Goal: Information Seeking & Learning: Learn about a topic

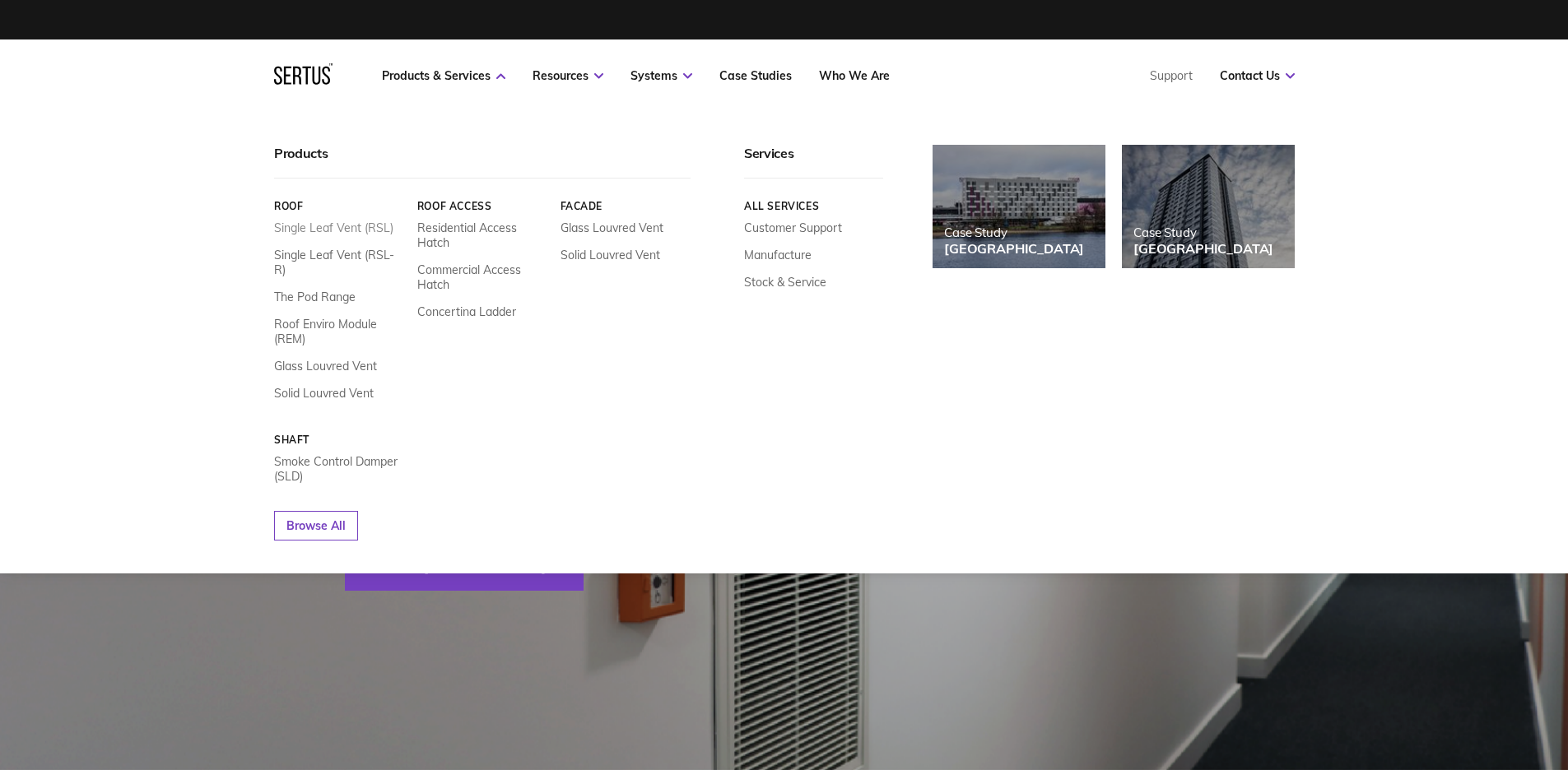
click at [344, 227] on link "Single Leaf Vent (RSL)" at bounding box center [333, 228] width 120 height 15
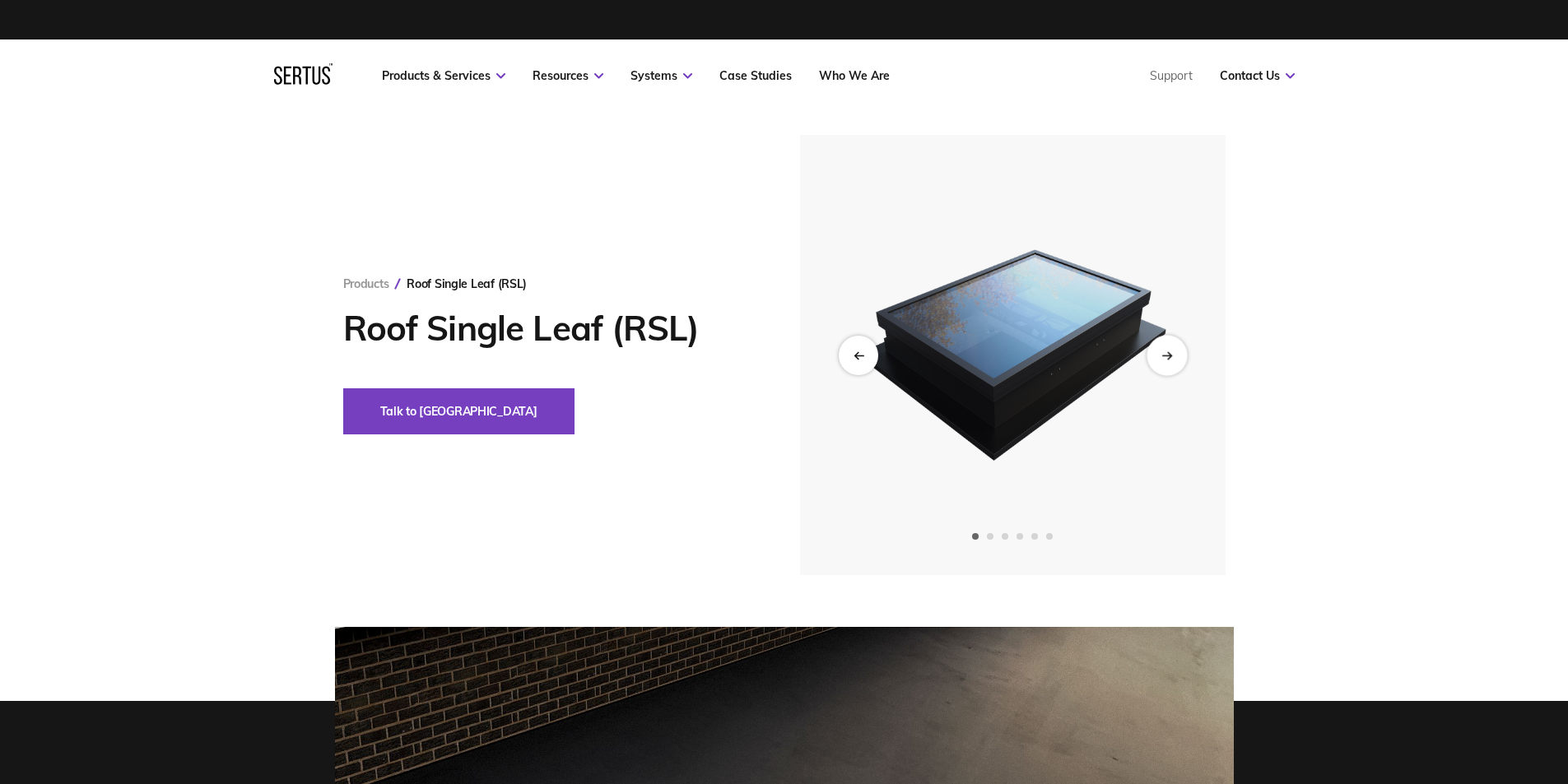
click at [1168, 356] on icon "Next slide" at bounding box center [1166, 355] width 11 height 9
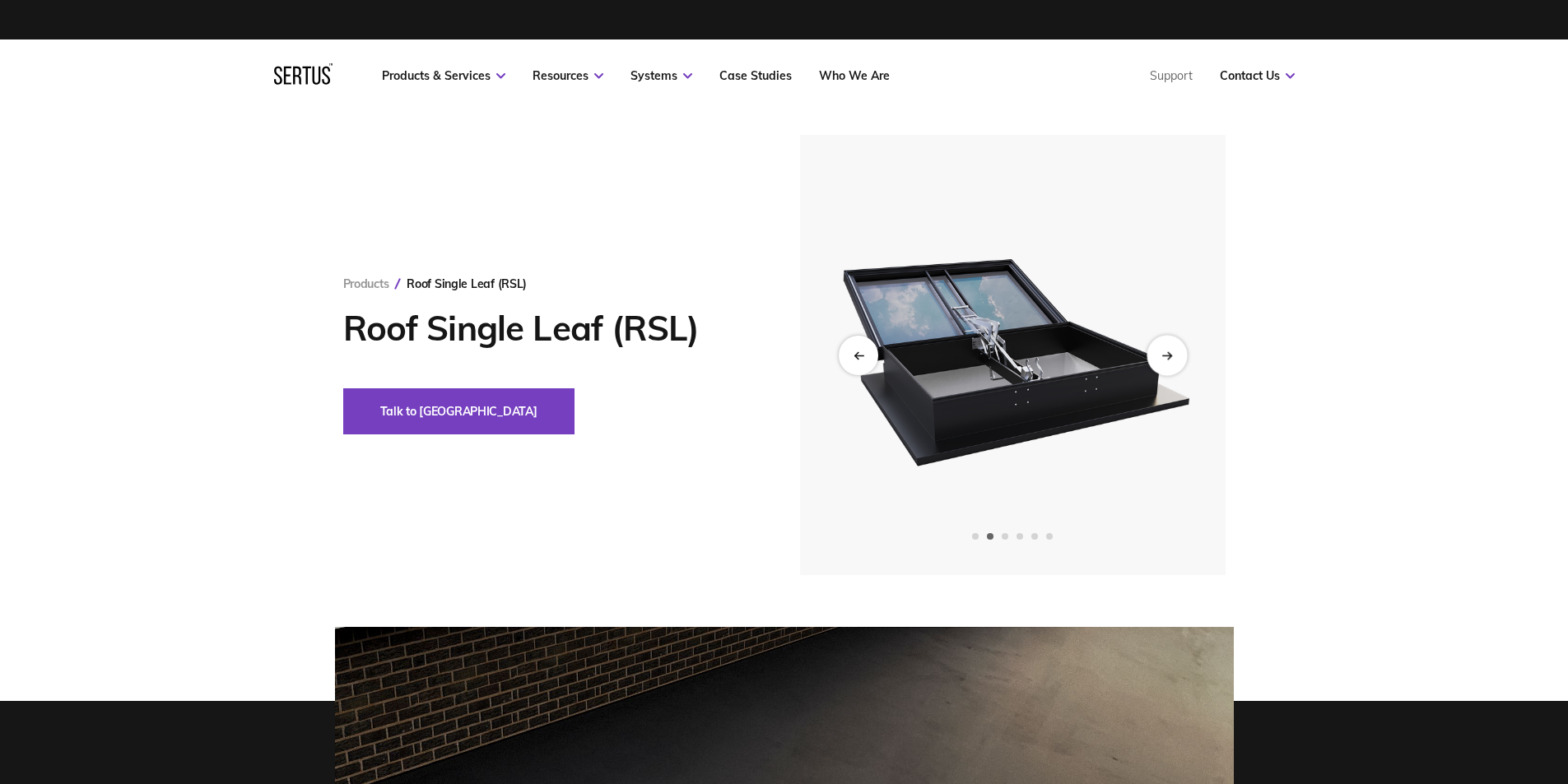
click at [1168, 356] on icon "Next slide" at bounding box center [1166, 355] width 11 height 9
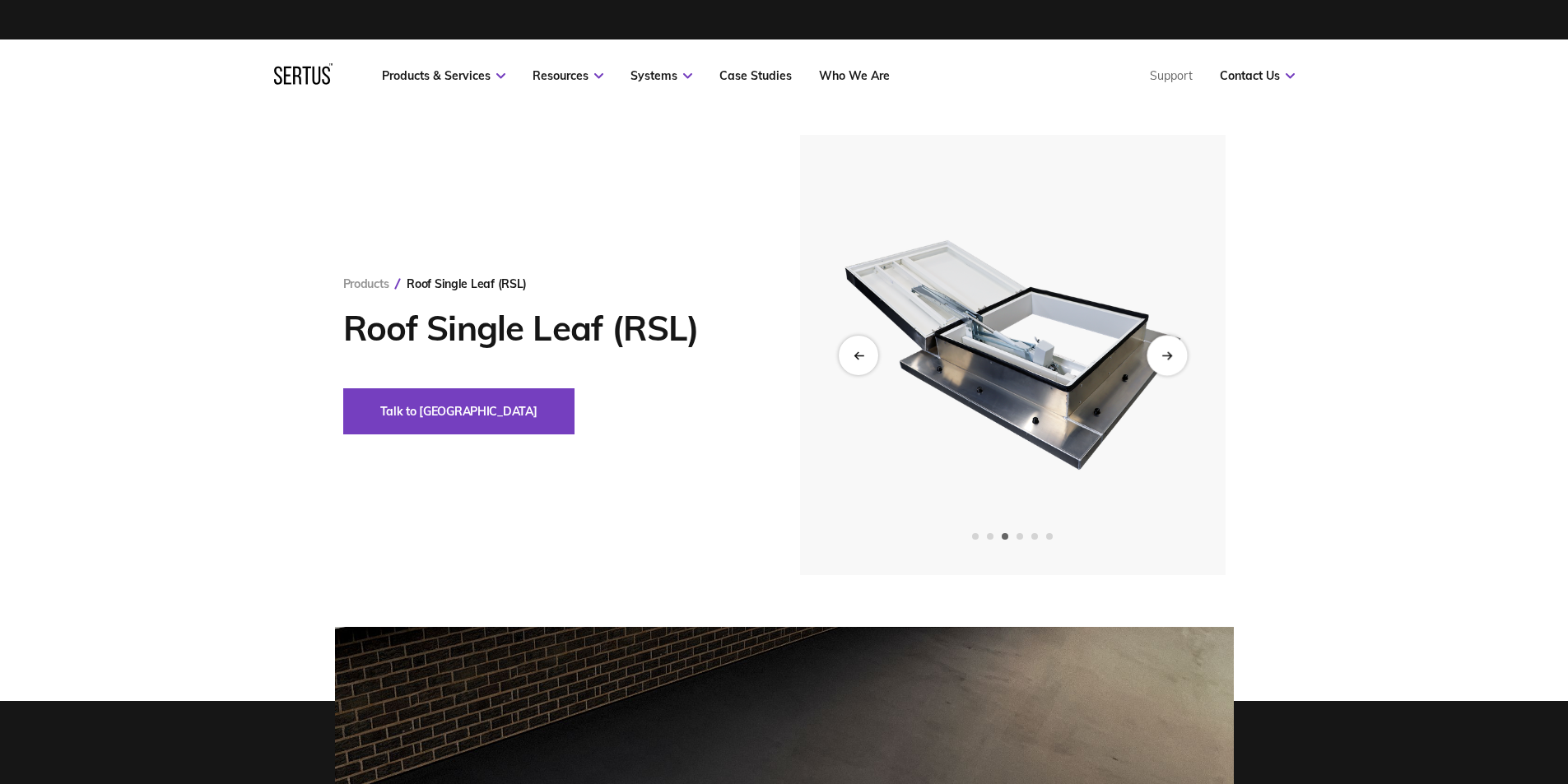
click at [1168, 356] on icon "Next slide" at bounding box center [1166, 355] width 11 height 9
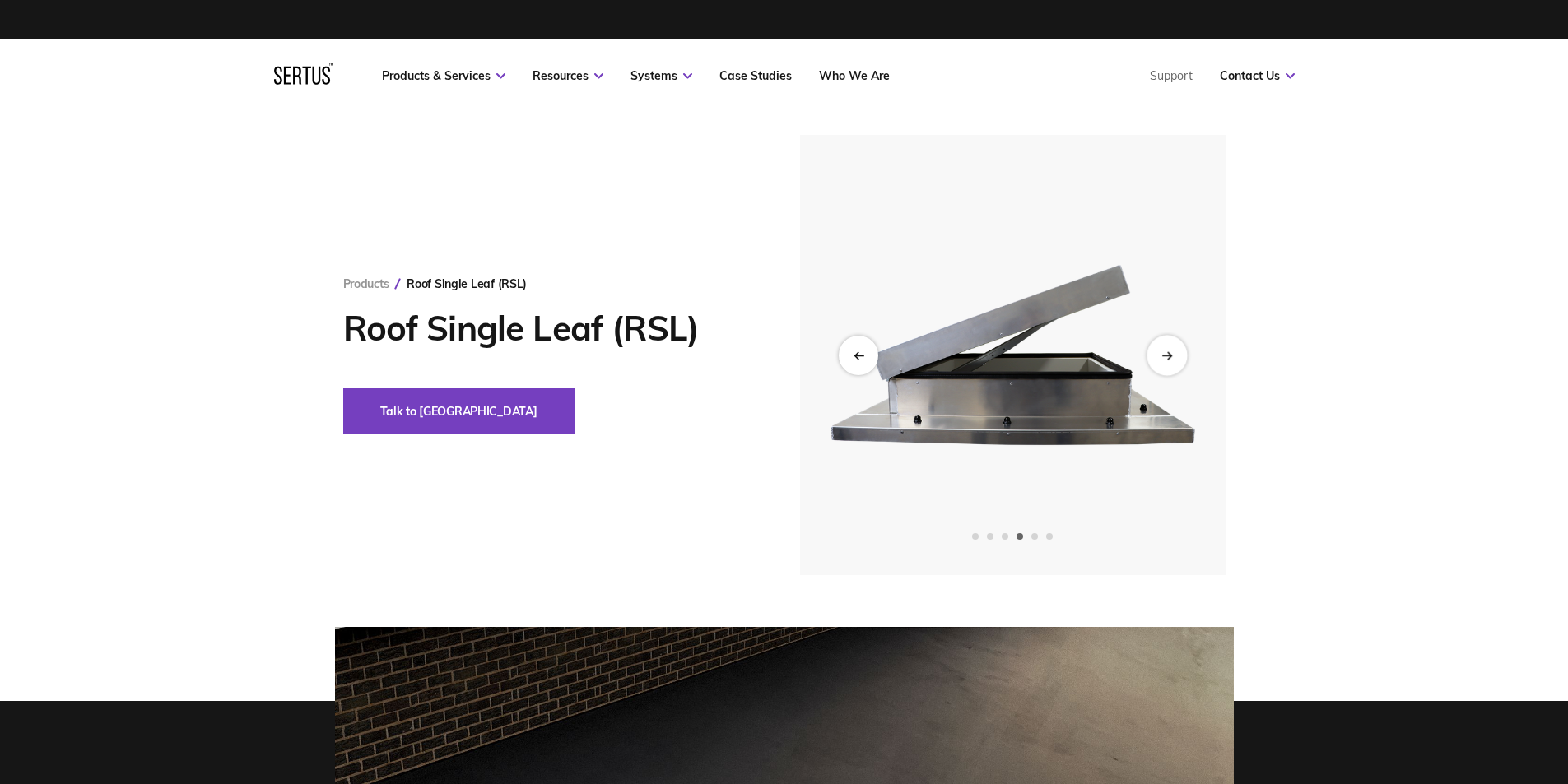
click at [1158, 359] on div "Next slide" at bounding box center [1166, 354] width 40 height 40
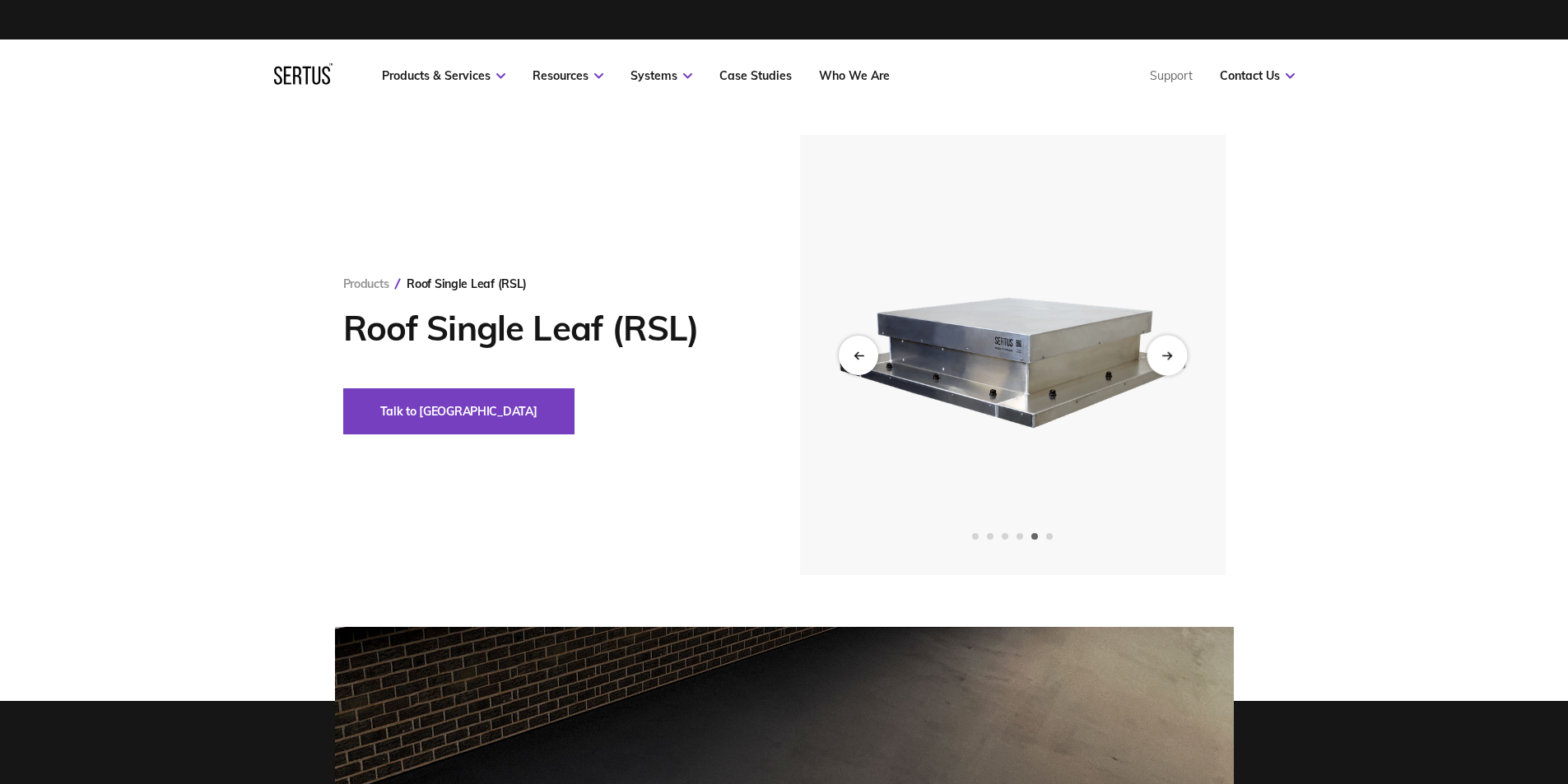
click at [1158, 359] on div "Next slide" at bounding box center [1166, 354] width 40 height 40
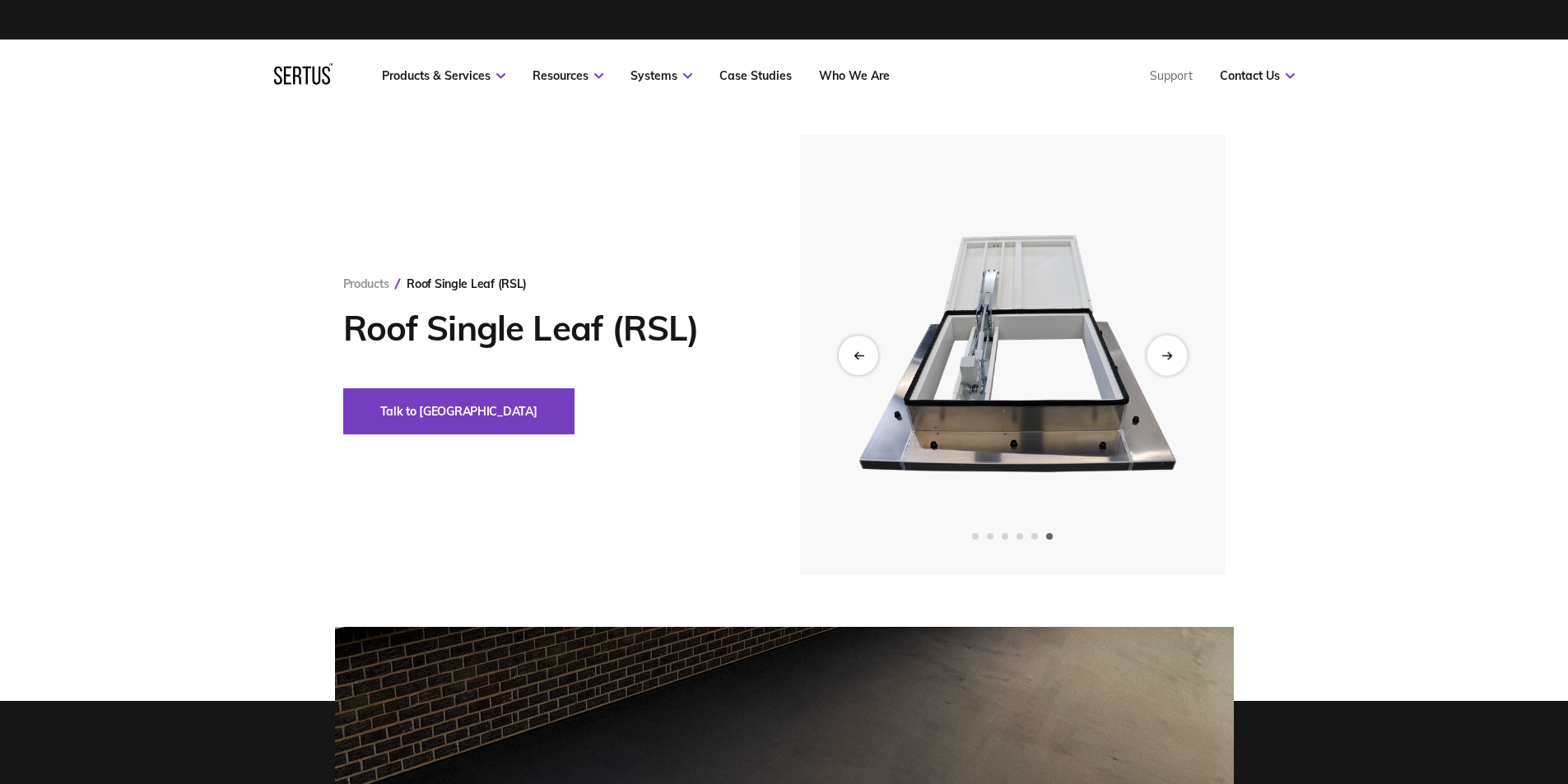
click at [1158, 359] on div "Next slide" at bounding box center [1166, 354] width 40 height 40
click at [1168, 351] on icon "Next slide" at bounding box center [1166, 355] width 11 height 9
click at [192, 611] on div "Products Roof Single Leaf (RSL) Roof Single Leaf (RSL) Talk to us" at bounding box center [784, 742] width 1568 height 1262
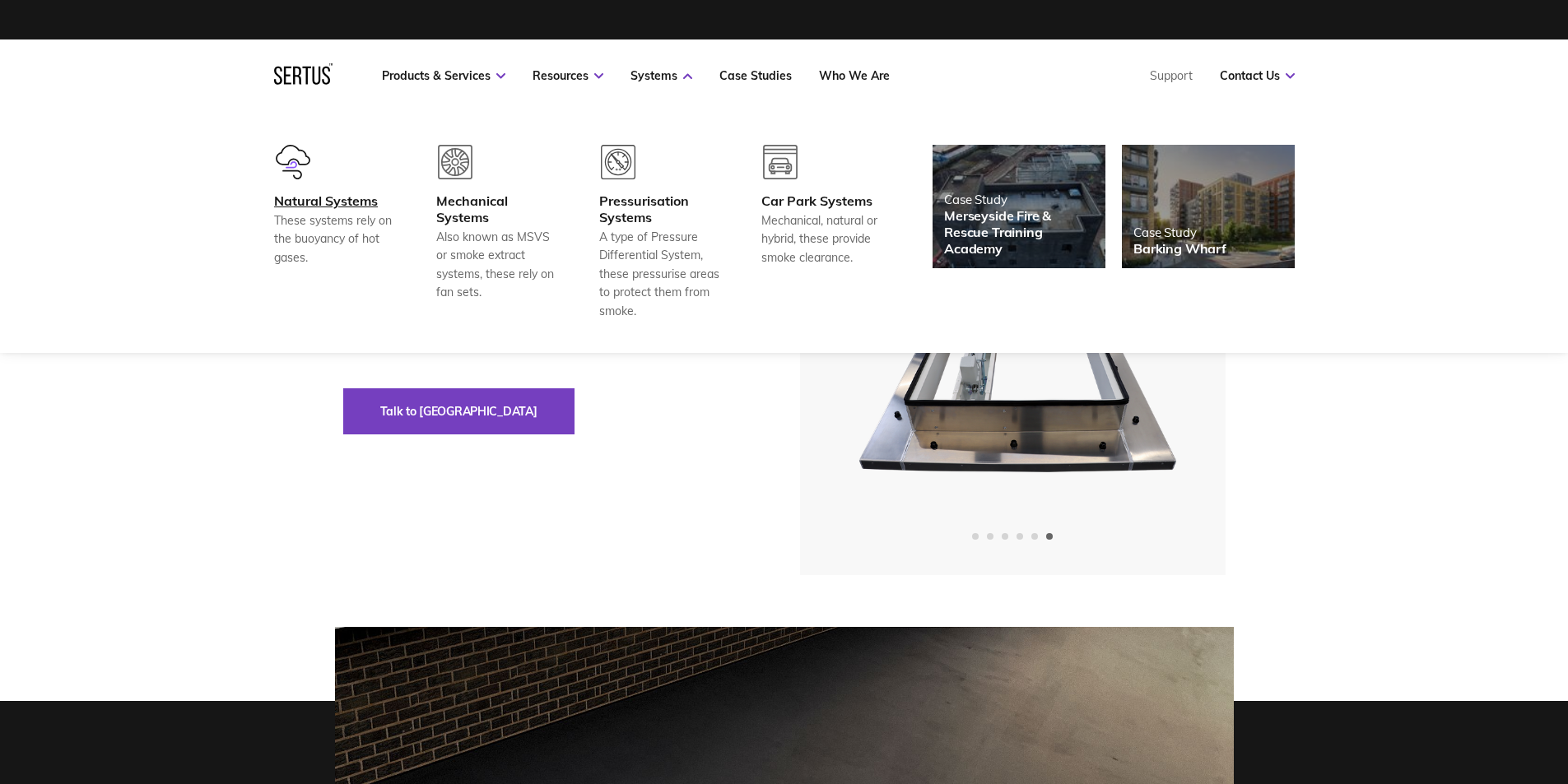
click at [323, 197] on div "Natural Systems" at bounding box center [334, 200] width 121 height 17
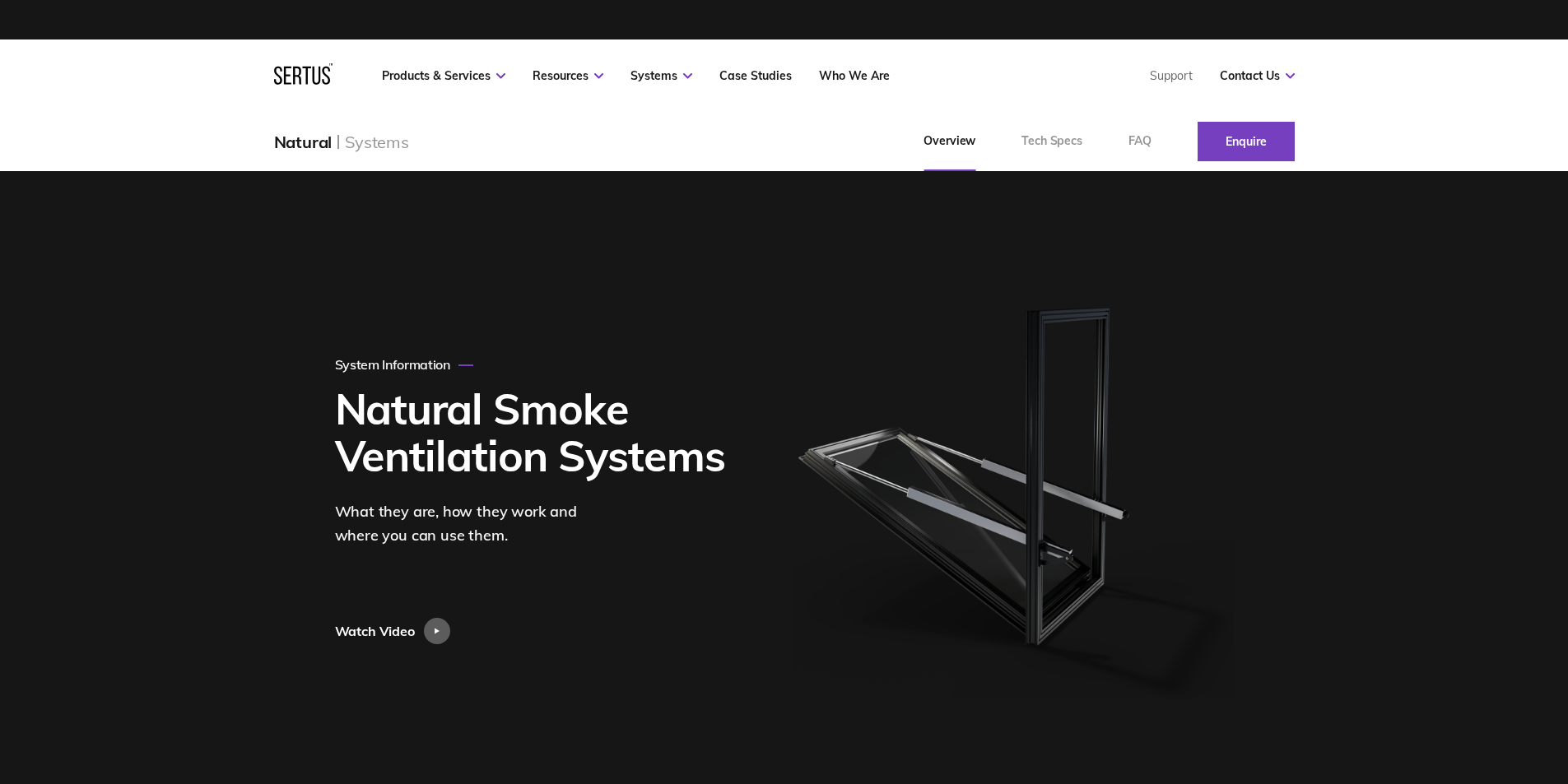
click at [511, 274] on div "System Information Natural Smoke Ventilation Systems What they are, how they wo…" at bounding box center [784, 500] width 964 height 658
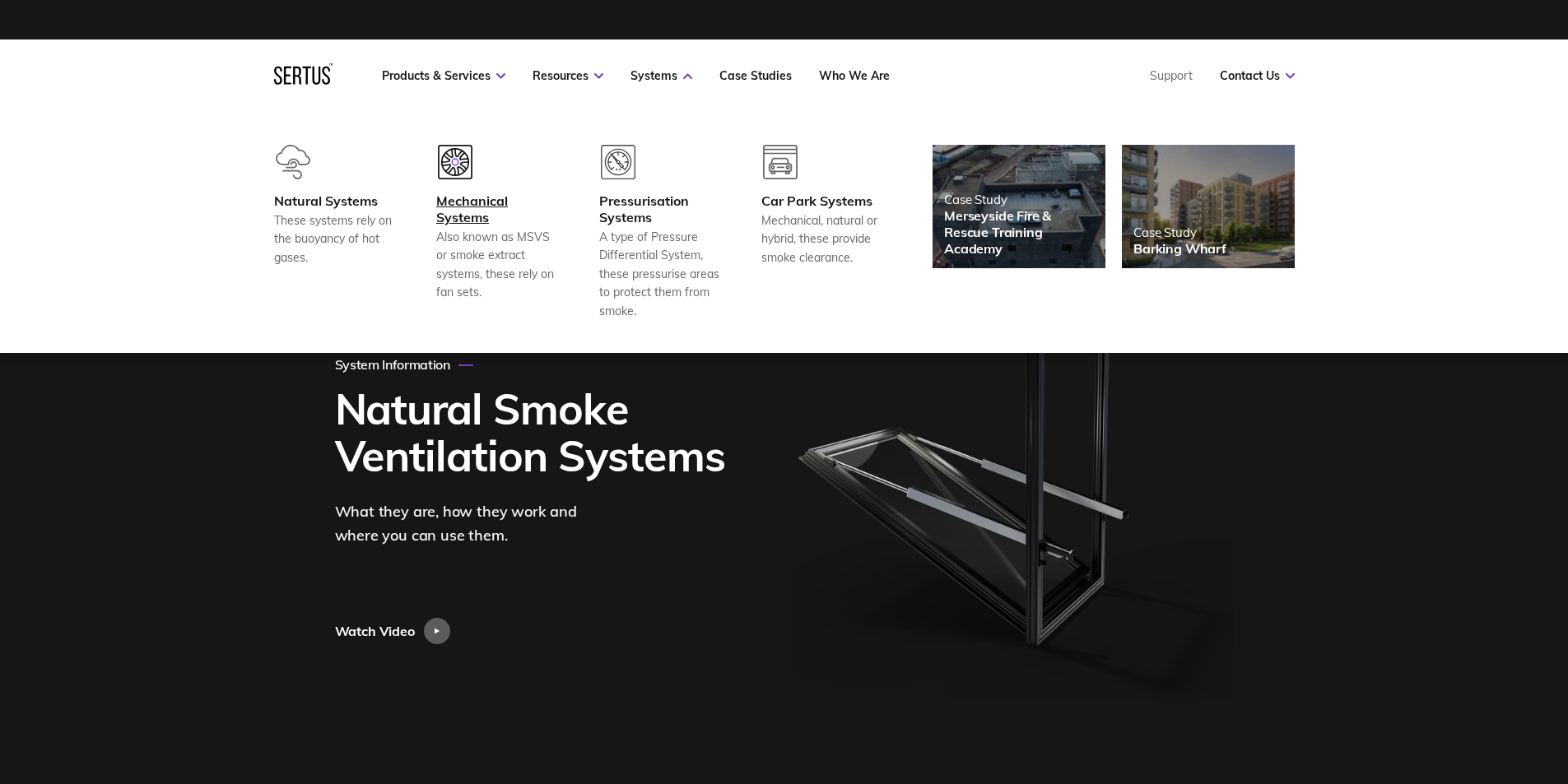
click at [458, 216] on div "Mechanical Systems" at bounding box center [496, 208] width 121 height 33
